Goal: Use online tool/utility: Utilize a website feature to perform a specific function

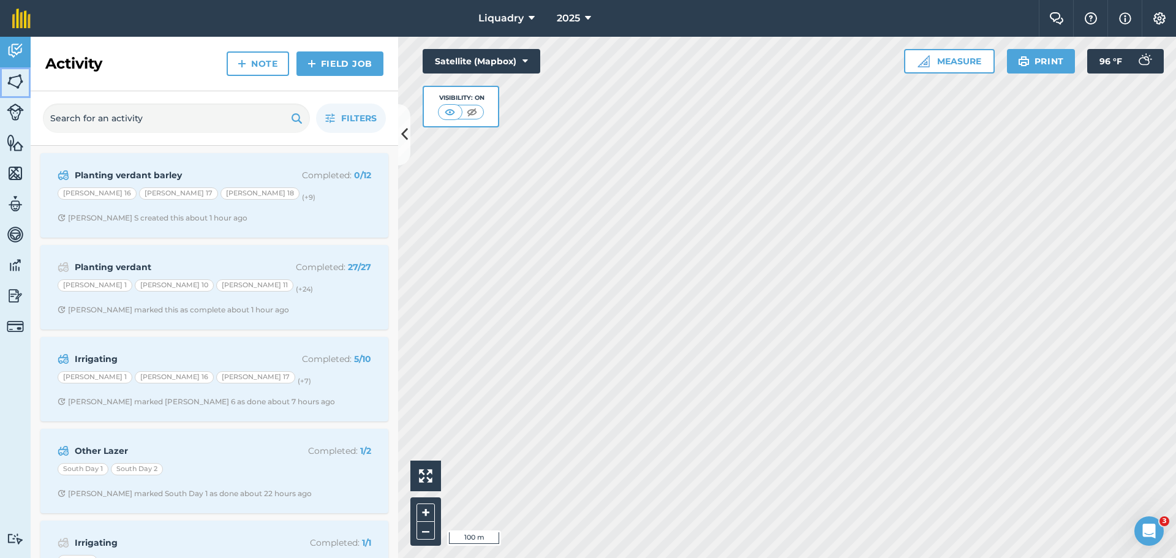
click at [11, 80] on img at bounding box center [15, 81] width 17 height 18
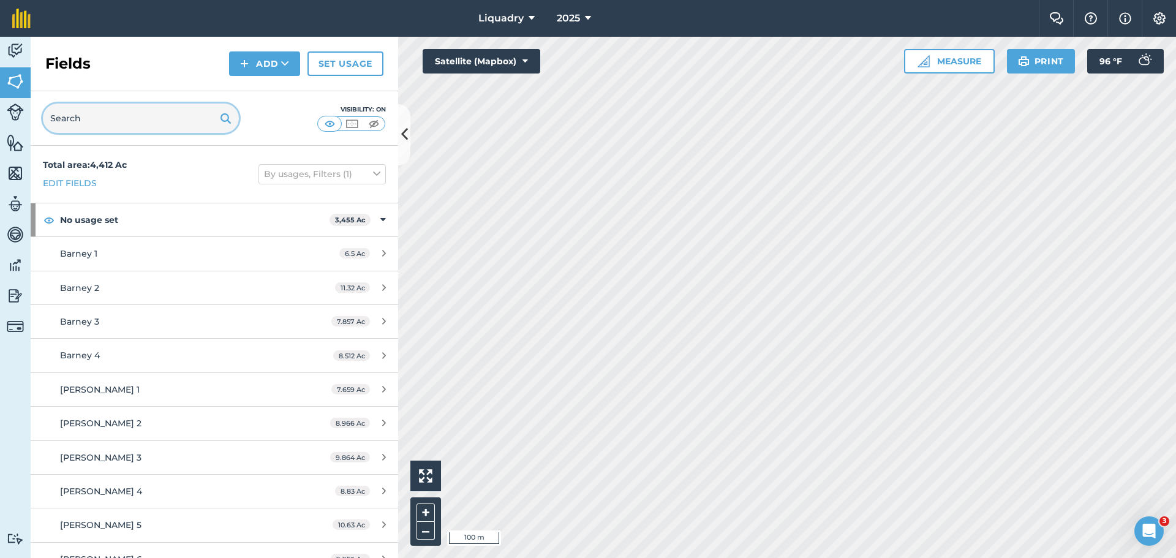
click at [118, 108] on input "text" at bounding box center [141, 118] width 196 height 29
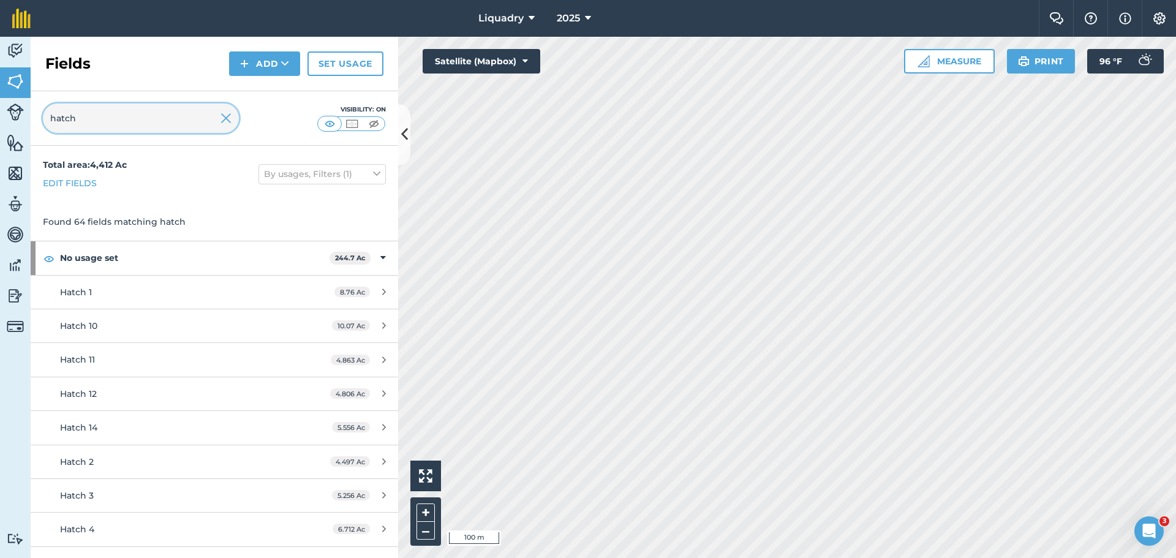
type input "hatch"
click at [955, 61] on button "Measure" at bounding box center [949, 61] width 91 height 24
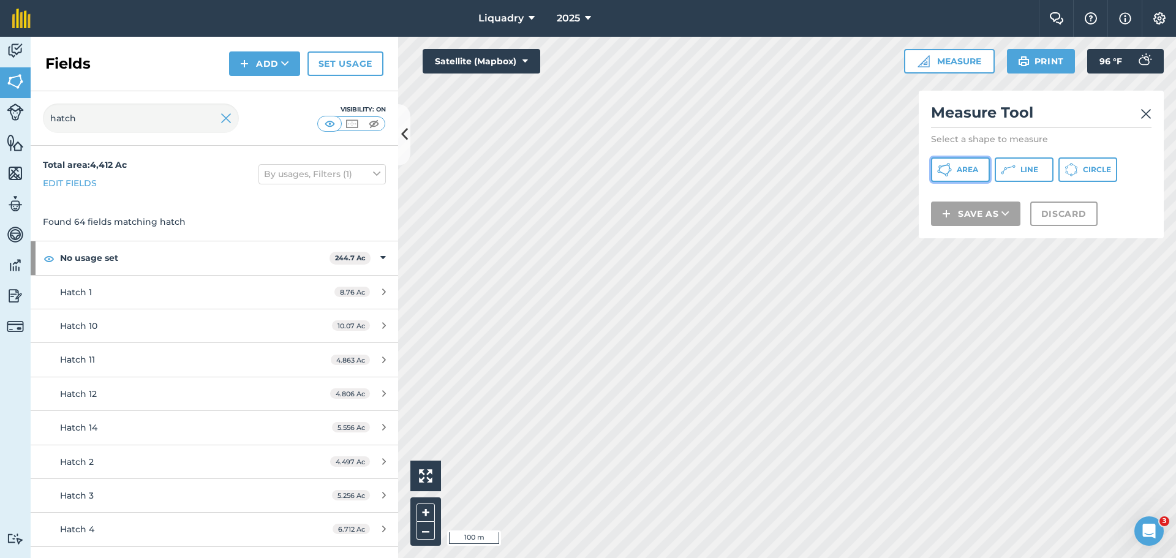
click at [973, 172] on span "Area" at bounding box center [967, 170] width 21 height 10
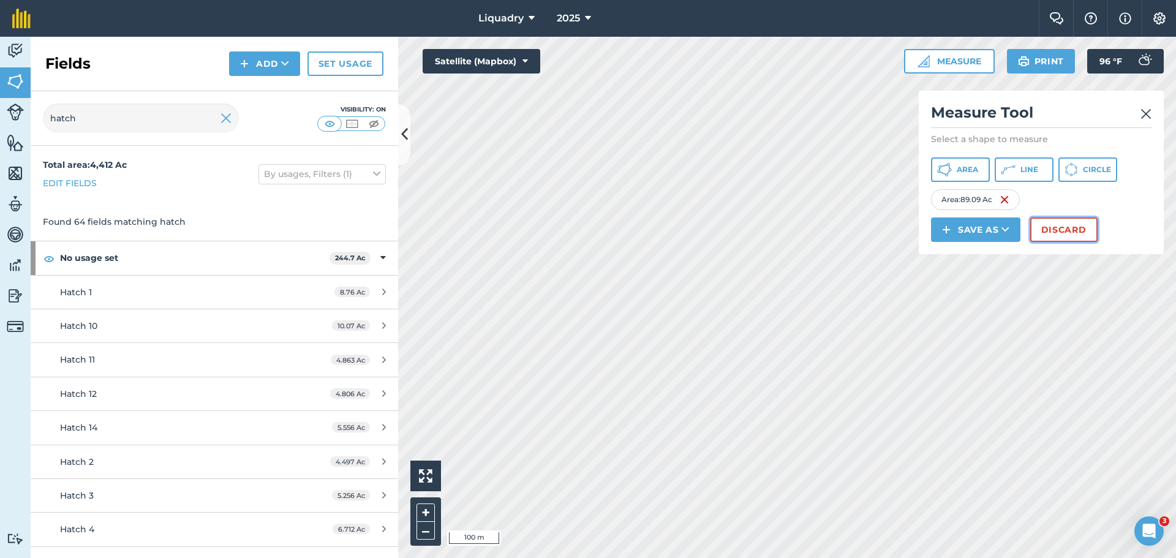
click at [1074, 227] on button "Discard" at bounding box center [1063, 229] width 67 height 24
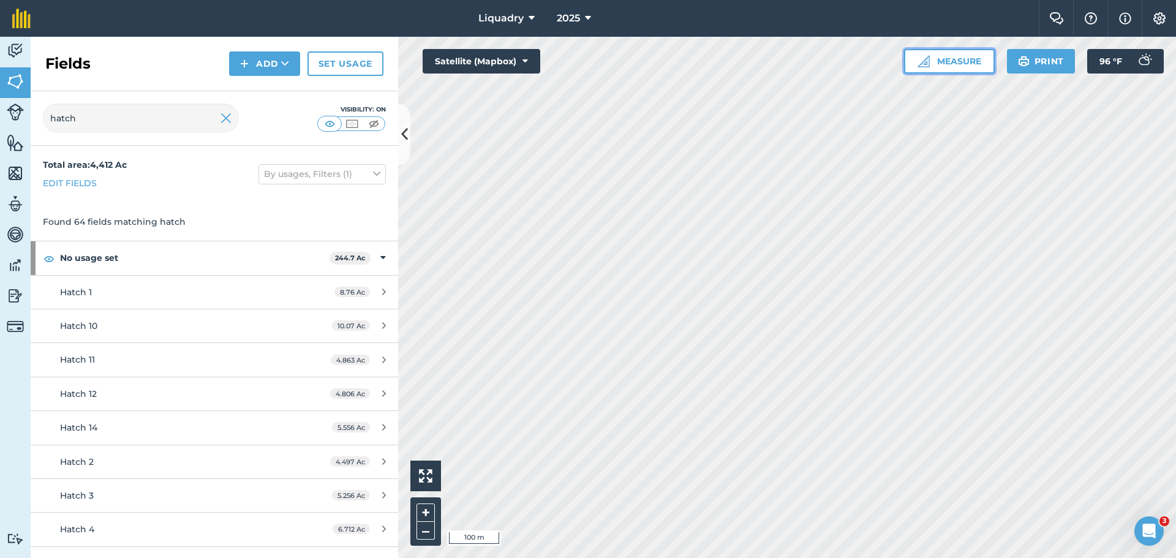
click at [936, 64] on button "Measure" at bounding box center [949, 61] width 91 height 24
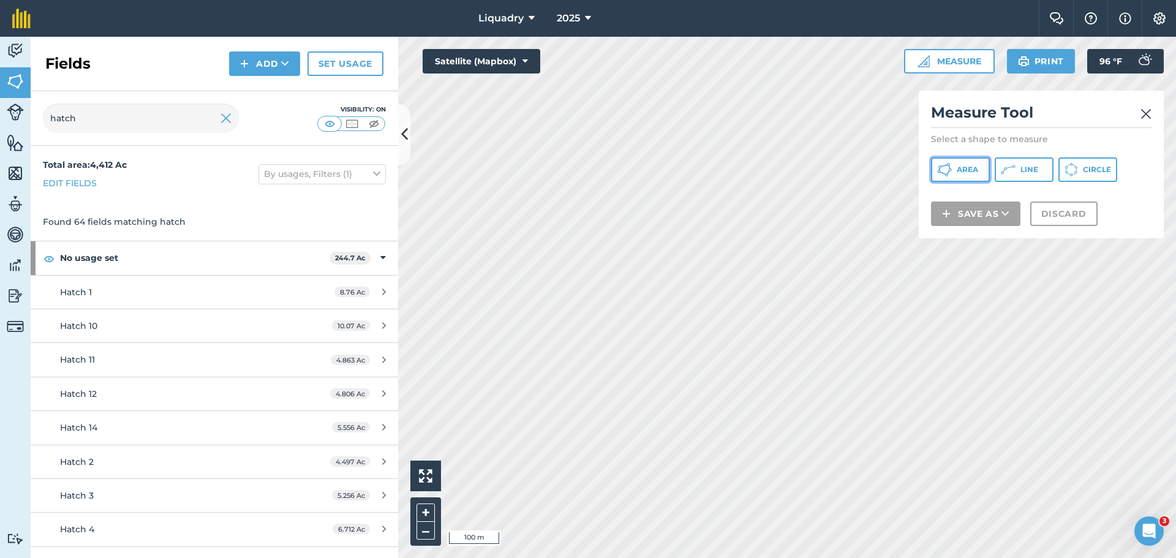
click at [948, 161] on button "Area" at bounding box center [960, 169] width 59 height 24
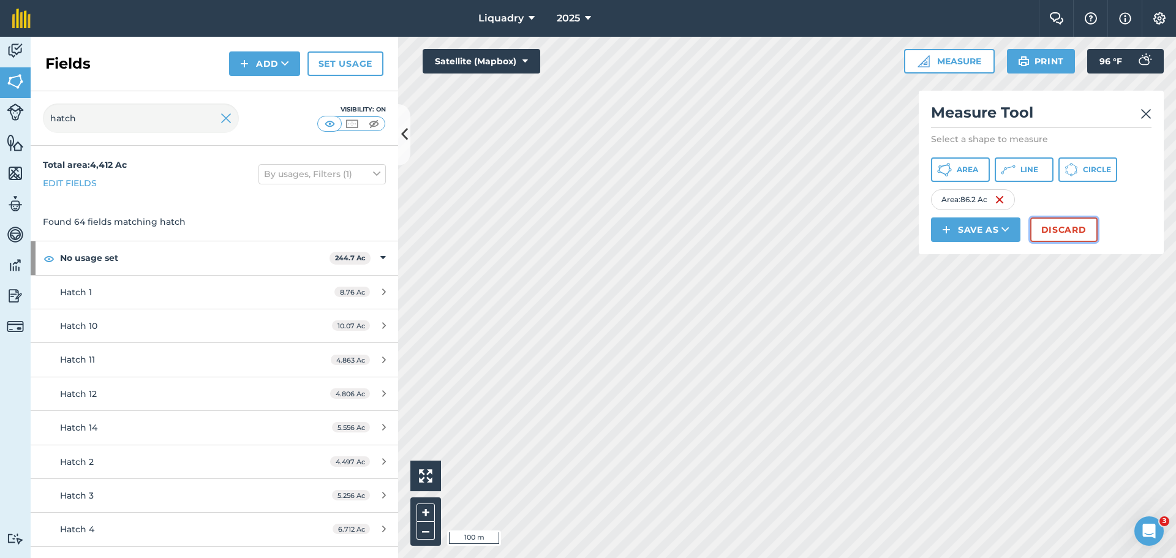
click at [1047, 223] on button "Discard" at bounding box center [1063, 229] width 67 height 24
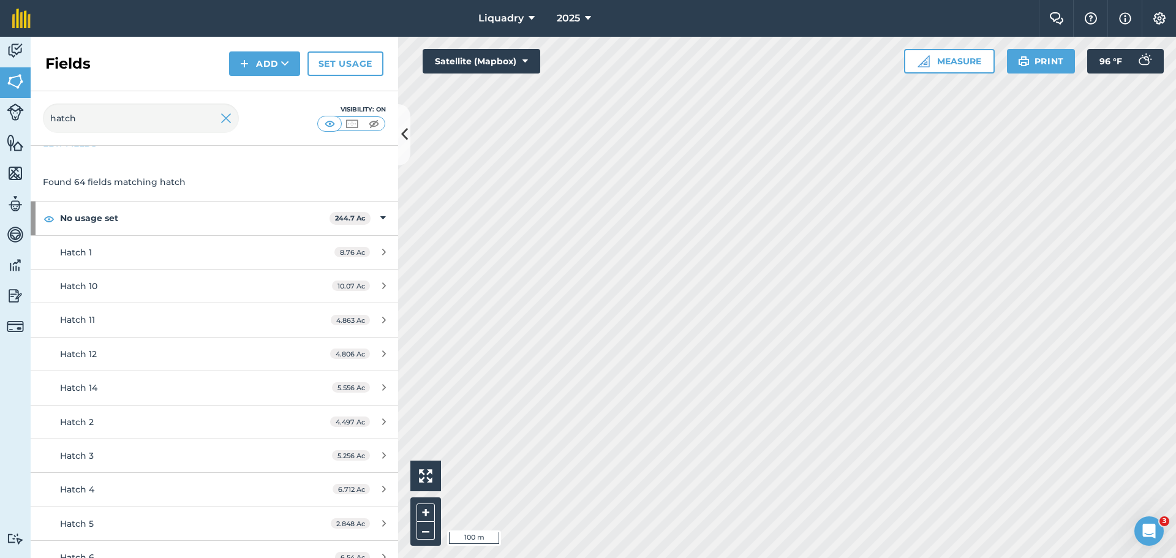
scroll to position [61, 0]
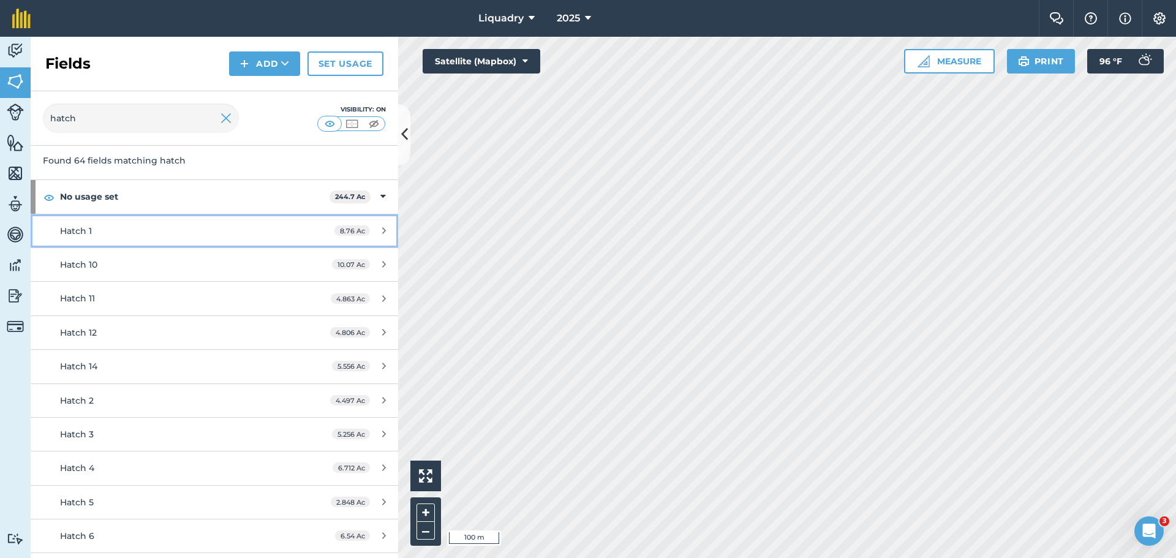
click at [205, 230] on div "Hatch 1" at bounding box center [175, 230] width 230 height 13
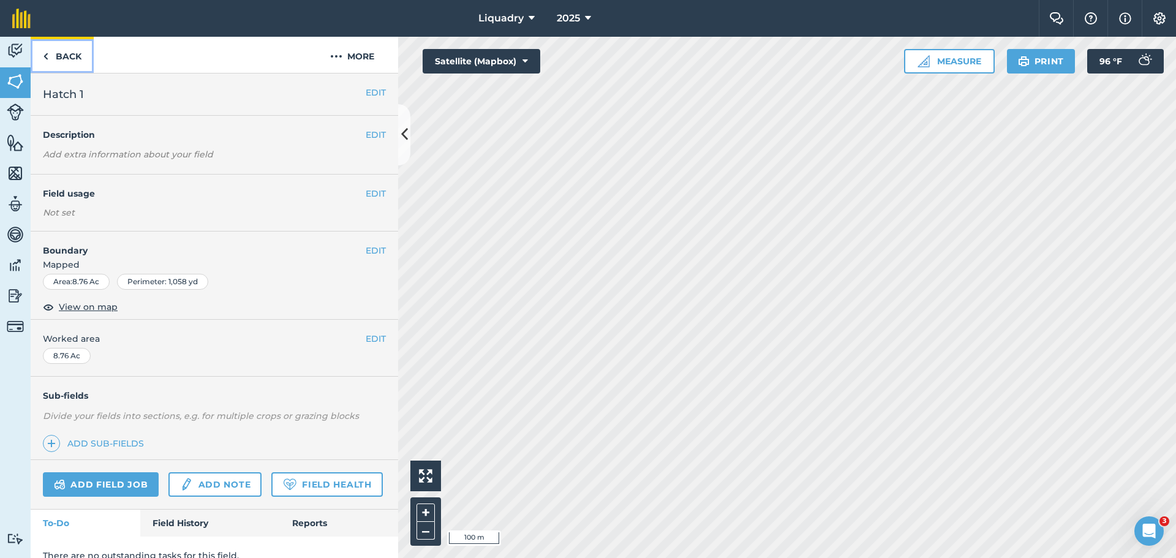
click at [59, 50] on link "Back" at bounding box center [62, 55] width 63 height 36
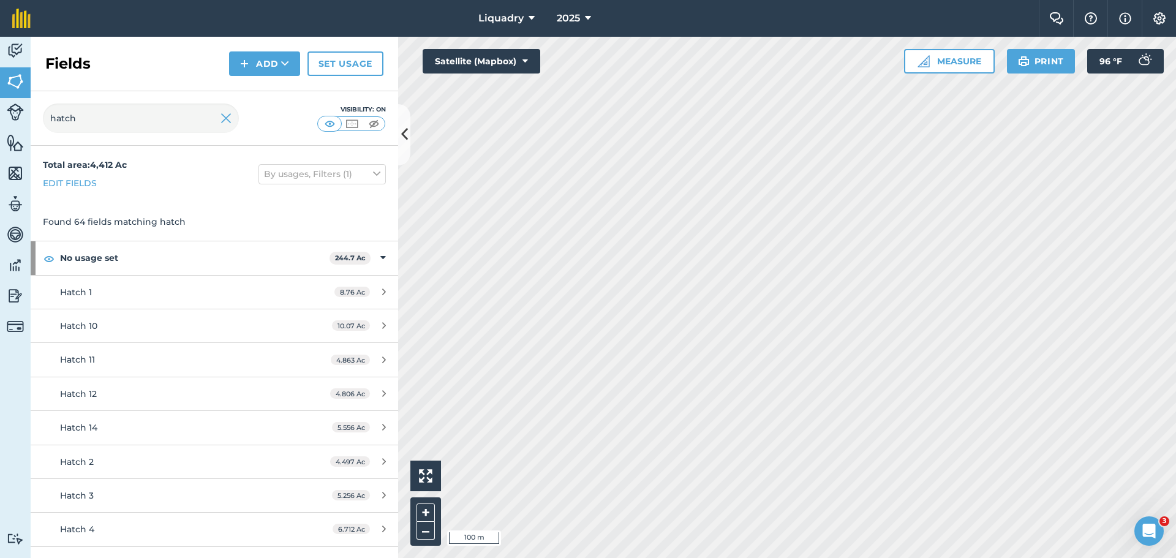
scroll to position [61, 0]
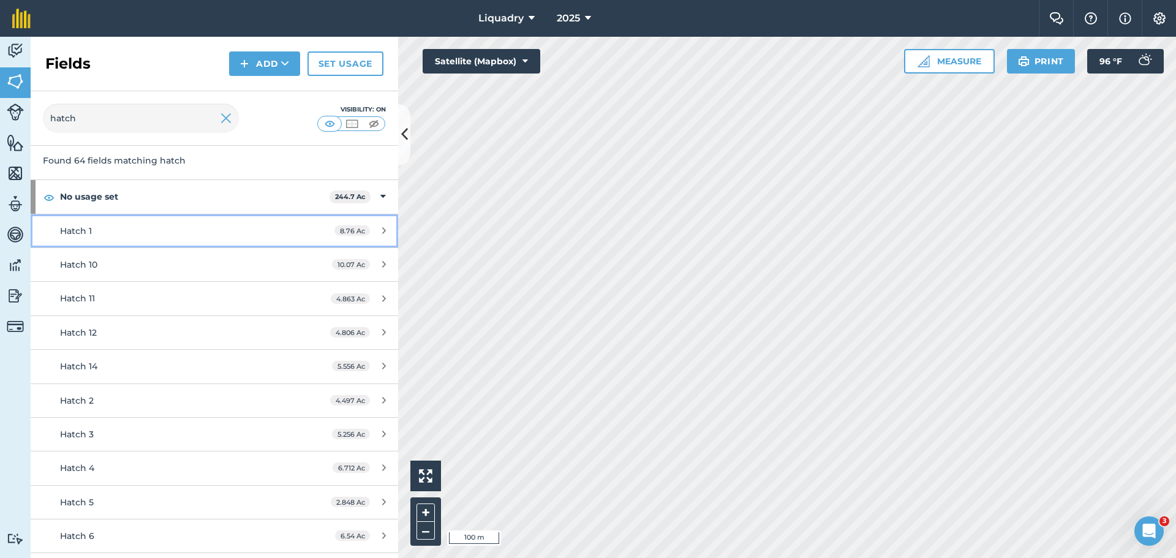
click at [149, 222] on link "Hatch 1 8.76 Ac" at bounding box center [214, 230] width 367 height 33
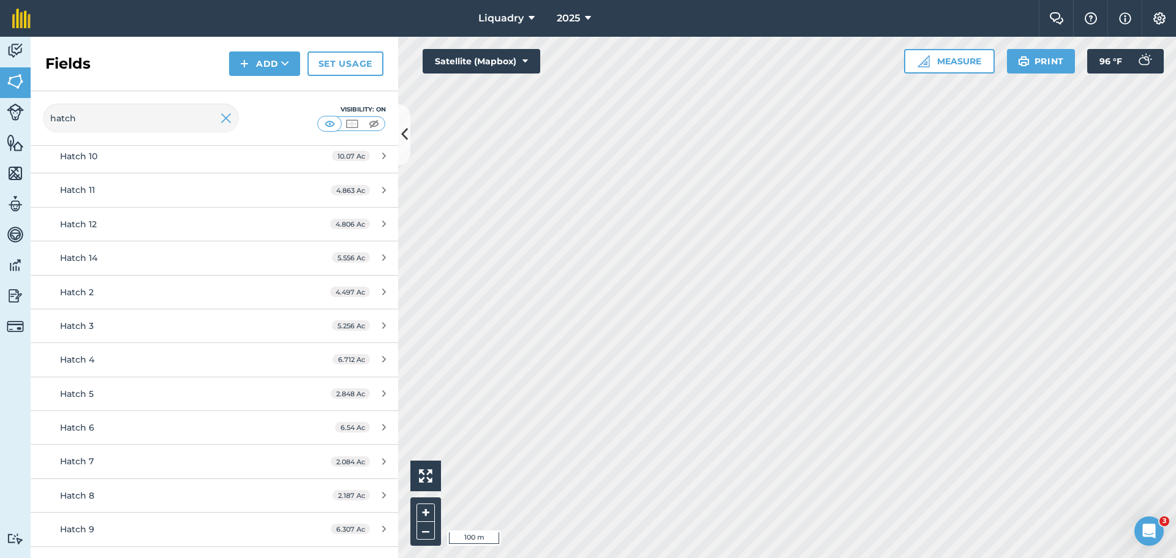
scroll to position [0, 0]
